Goal: Use online tool/utility: Utilize a website feature to perform a specific function

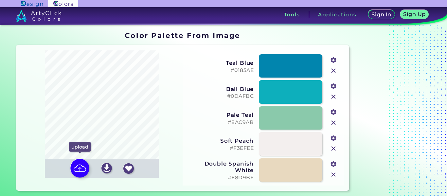
click at [82, 165] on img at bounding box center [79, 168] width 19 height 19
click at [0, 0] on input "file" at bounding box center [0, 0] width 0 height 0
type input "#b19c8b"
type input "#cdb3a8"
type input "#5b6f75"
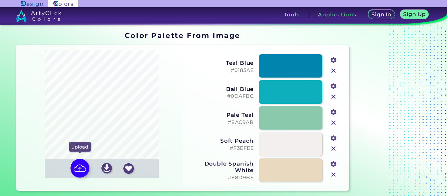
type input "#deccbe"
type input "#3a474e"
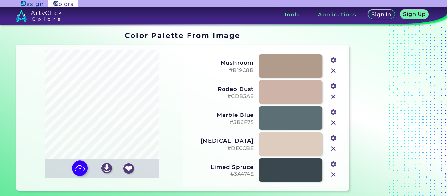
click at [336, 56] on input "#b19c8b" at bounding box center [333, 60] width 8 height 8
type input "#5a6c75"
click at [325, 83] on div "Rodeo Dust #CDB3A8 #cdb3a8" at bounding box center [263, 92] width 156 height 26
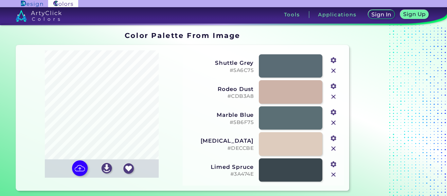
click at [332, 85] on input "#cdb3a8" at bounding box center [333, 86] width 8 height 8
type input "#74888f"
click at [325, 110] on div "Marble Blue #5B6F75 #5b6f75" at bounding box center [263, 118] width 156 height 26
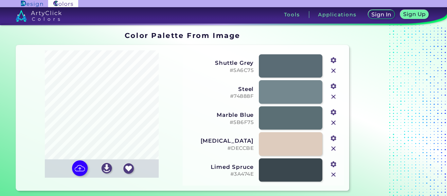
click at [334, 113] on input "#5b6f75" at bounding box center [333, 112] width 8 height 8
type input "#8c9a6e"
click at [217, 105] on div "Marble Blue #5B6F75 #8c9a6e" at bounding box center [263, 118] width 156 height 26
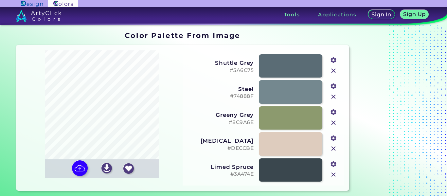
click at [335, 139] on input "#deccbe" at bounding box center [333, 138] width 8 height 8
type input "#aec3ca"
click at [204, 86] on h3 "Steel" at bounding box center [220, 89] width 67 height 7
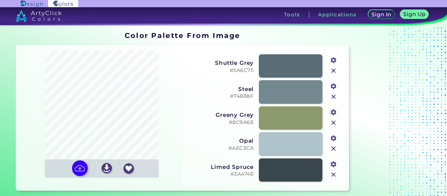
click at [333, 164] on input "#3a474e" at bounding box center [333, 164] width 8 height 8
click at [188, 86] on h3 "Steel" at bounding box center [220, 89] width 67 height 7
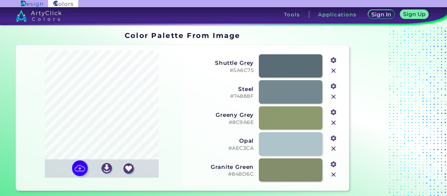
click at [335, 165] on input "#848d6c" at bounding box center [333, 164] width 8 height 8
click at [202, 98] on div "Steel #74888F #74888f" at bounding box center [263, 92] width 156 height 26
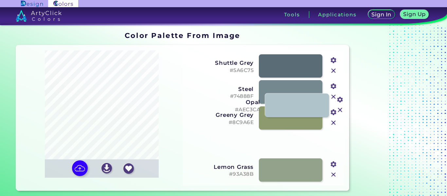
drag, startPoint x: 289, startPoint y: 141, endPoint x: 296, endPoint y: 102, distance: 39.8
click at [296, 102] on link at bounding box center [297, 106] width 64 height 24
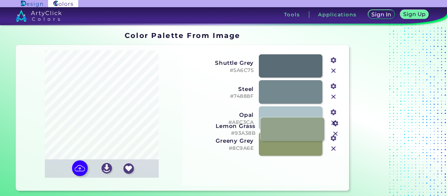
drag, startPoint x: 300, startPoint y: 173, endPoint x: 302, endPoint y: 131, distance: 41.6
click at [302, 131] on link at bounding box center [293, 129] width 64 height 24
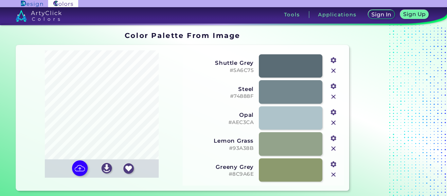
click at [335, 140] on input "#93a38b" at bounding box center [333, 138] width 8 height 8
click at [194, 88] on h3 "Steel" at bounding box center [220, 89] width 67 height 7
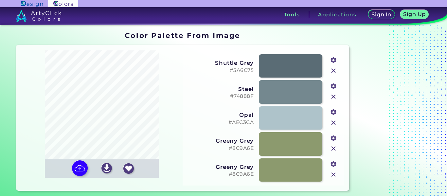
click at [333, 139] on input "#8c9a6e" at bounding box center [333, 138] width 8 height 8
type input "#adbfa6"
click at [199, 93] on h5 "#74888F" at bounding box center [220, 96] width 67 height 6
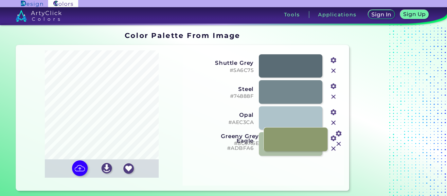
drag, startPoint x: 290, startPoint y: 171, endPoint x: 295, endPoint y: 138, distance: 33.5
click at [295, 139] on link at bounding box center [296, 139] width 64 height 24
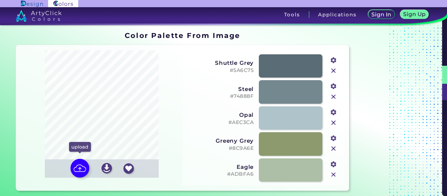
click at [79, 172] on img at bounding box center [79, 168] width 19 height 19
click at [0, 0] on input "file" at bounding box center [0, 0] width 0 height 0
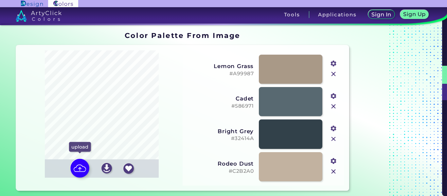
type input "#a99987"
type input "#586971"
type input "#c2b2a0"
type input "#32414a"
click at [334, 63] on input "#a99987" at bounding box center [333, 63] width 8 height 8
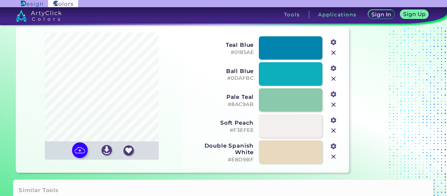
scroll to position [33, 0]
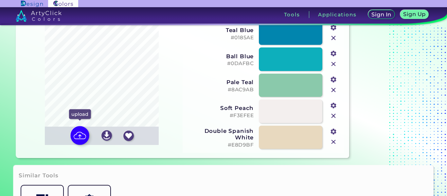
click at [82, 132] on img at bounding box center [79, 135] width 19 height 19
click at [0, 0] on input "file" at bounding box center [0, 0] width 0 height 0
type input "#af9982"
type input "#58696e"
type input "#c8b49f"
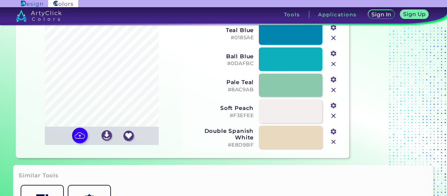
type input "#49392c"
type input "#e2ceb9"
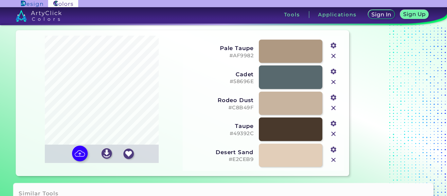
scroll to position [0, 0]
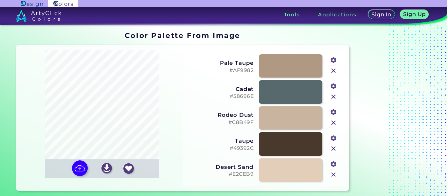
click at [333, 56] on input "#af9982" at bounding box center [333, 60] width 8 height 8
type input "#91a38a"
click at [192, 87] on h3 "Cadet" at bounding box center [220, 89] width 67 height 7
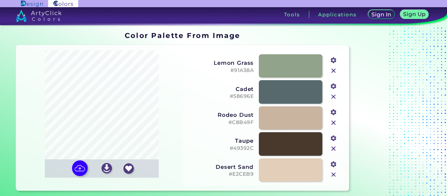
click at [335, 113] on input "#c8b49f" at bounding box center [333, 112] width 8 height 8
type input "#8da49a"
click at [186, 85] on div "Cadet #58696E #58696e" at bounding box center [263, 92] width 156 height 26
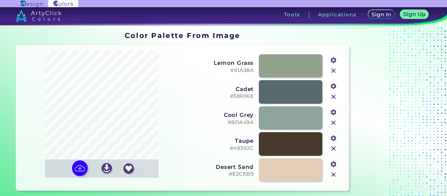
click at [335, 139] on input "#49392c" at bounding box center [333, 138] width 8 height 8
type input "#869c86"
click at [191, 87] on h3 "Cadet" at bounding box center [220, 89] width 67 height 7
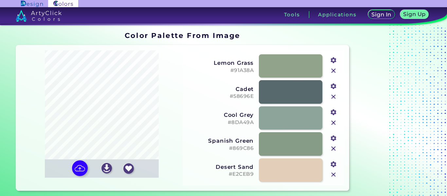
click at [335, 164] on input "#e2ceb9" at bounding box center [333, 164] width 8 height 8
type input "#5a6e71"
click at [208, 86] on h3 "Cadet" at bounding box center [220, 89] width 67 height 7
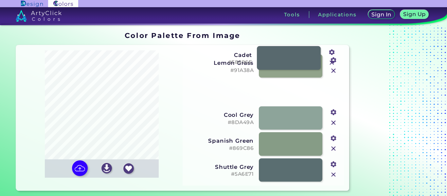
drag, startPoint x: 289, startPoint y: 89, endPoint x: 287, endPoint y: 55, distance: 34.1
click at [287, 55] on link at bounding box center [289, 58] width 64 height 24
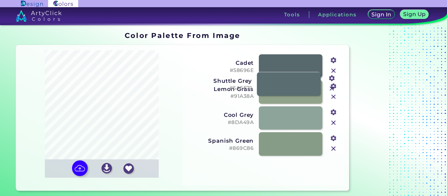
drag, startPoint x: 291, startPoint y: 174, endPoint x: 290, endPoint y: 92, distance: 81.9
click at [290, 92] on link at bounding box center [289, 84] width 64 height 24
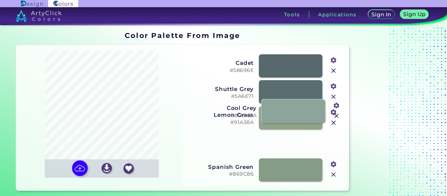
drag, startPoint x: 291, startPoint y: 147, endPoint x: 294, endPoint y: 112, distance: 34.5
click at [294, 112] on link at bounding box center [294, 112] width 64 height 24
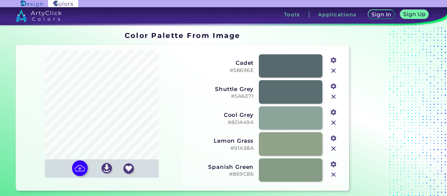
click at [335, 59] on input "#58696e" at bounding box center [333, 60] width 8 height 8
type input "#303b42"
click at [188, 67] on h5 "#58696E" at bounding box center [220, 70] width 67 height 6
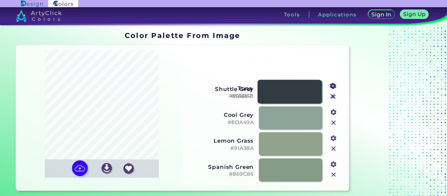
drag, startPoint x: 295, startPoint y: 69, endPoint x: 293, endPoint y: 91, distance: 21.3
click at [293, 91] on link at bounding box center [290, 92] width 64 height 24
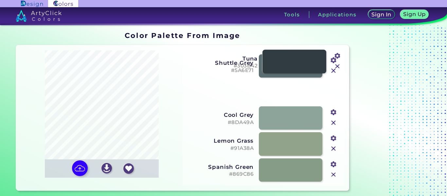
drag, startPoint x: 294, startPoint y: 90, endPoint x: 298, endPoint y: 58, distance: 31.7
click at [298, 58] on link at bounding box center [295, 62] width 64 height 24
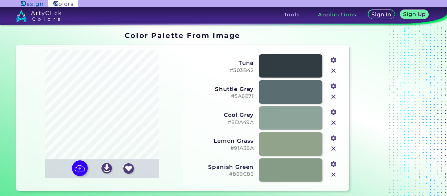
click at [335, 166] on input "#869c86" at bounding box center [333, 164] width 8 height 8
click at [201, 101] on div "Shuttle Grey #5A6E71 #5a6e71" at bounding box center [263, 92] width 156 height 26
click at [333, 165] on input "#889c84" at bounding box center [333, 164] width 8 height 8
click at [205, 96] on h5 "#5A6E71" at bounding box center [220, 96] width 67 height 6
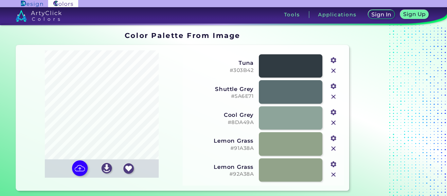
click at [337, 164] on input "#92a38a" at bounding box center [333, 164] width 8 height 8
click at [196, 90] on div "Shuttle Grey #5A6E71" at bounding box center [220, 91] width 67 height 15
click at [335, 164] on input "#90a392" at bounding box center [333, 164] width 8 height 8
type input "#8b987b"
click at [185, 97] on div "Oops - something went wrong. Please try again. Reordering Off Lemon Grass #91A3…" at bounding box center [263, 117] width 161 height 135
